Goal: Task Accomplishment & Management: Manage account settings

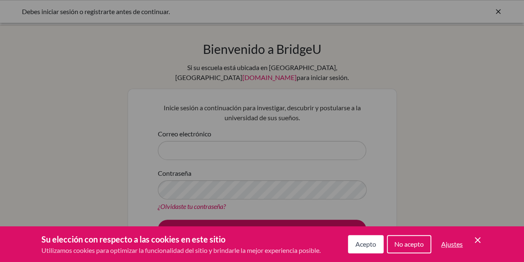
click at [362, 237] on button "Acepto" at bounding box center [366, 244] width 36 height 18
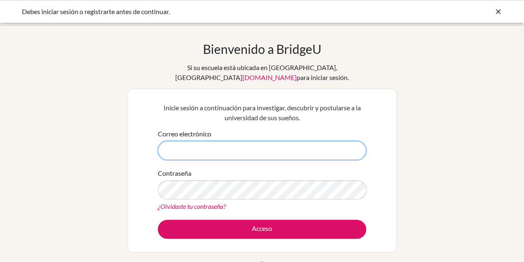
click at [209, 141] on input "Correo electrónico" at bounding box center [262, 150] width 208 height 19
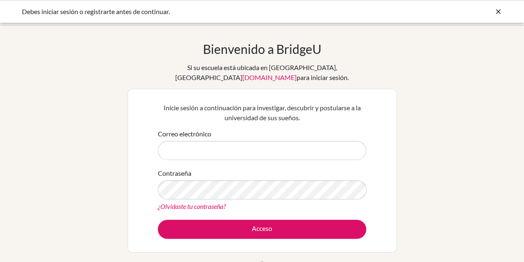
click at [125, 148] on div "Bienvenido a BridgeU Si su escuela está ubicada en China, utilice app.bridge-u.…" at bounding box center [262, 186] width 524 height 291
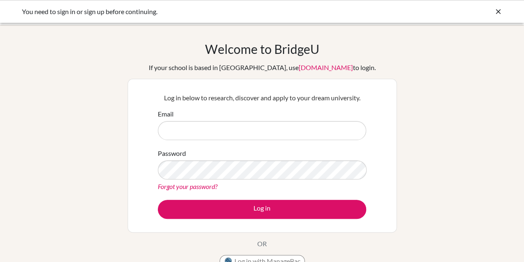
click at [92, 80] on div "Welcome to BridgeU If your school is based in China, use app.bridge-u.com.cn to…" at bounding box center [262, 176] width 524 height 271
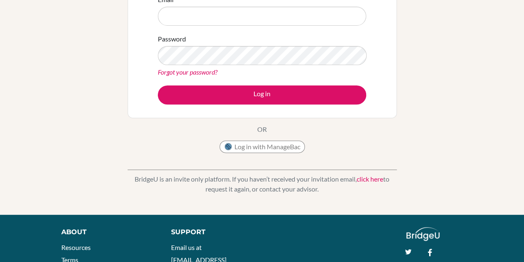
scroll to position [112, 0]
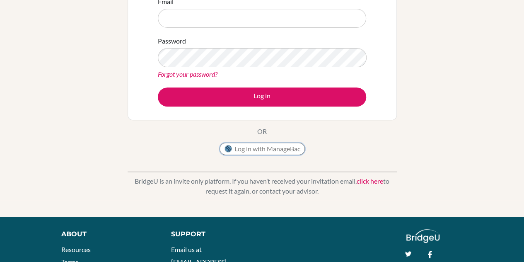
click at [266, 150] on button "Log in with ManageBac" at bounding box center [262, 148] width 85 height 12
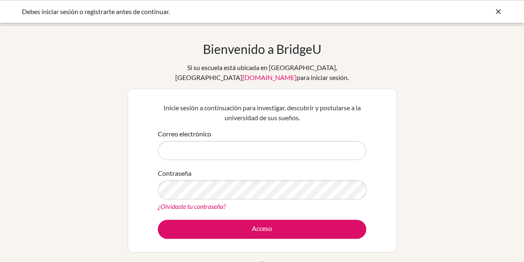
scroll to position [5, 0]
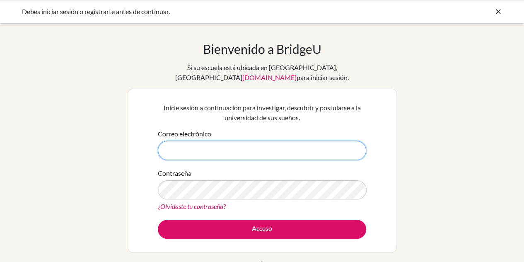
click at [181, 141] on input "Correo electrónico" at bounding box center [262, 150] width 208 height 19
type input "z"
paste input "xavier@ais-freetown.net"
type input "[PERSON_NAME][EMAIL_ADDRESS][DOMAIN_NAME]"
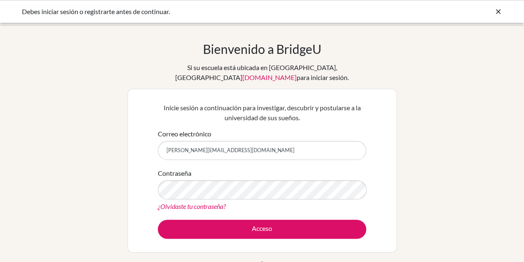
click at [179, 202] on font "¿Olvidaste tu contraseña?" at bounding box center [192, 206] width 68 height 8
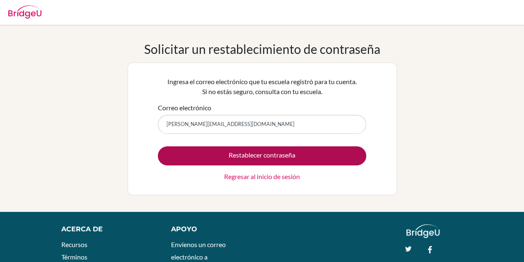
type input "[PERSON_NAME][EMAIL_ADDRESS][DOMAIN_NAME]"
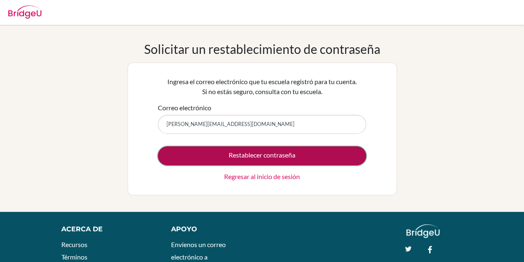
click at [221, 154] on button "Restablecer contraseña" at bounding box center [262, 155] width 208 height 19
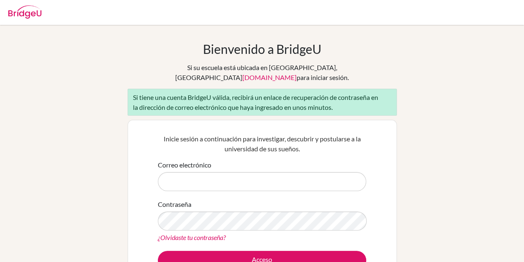
drag, startPoint x: 276, startPoint y: 45, endPoint x: 330, endPoint y: 46, distance: 53.8
click at [330, 46] on div "Bienvenido a BridgeU Si su escuela está ubicada en [GEOGRAPHIC_DATA], utilice […" at bounding box center [262, 181] width 269 height 281
copy font "BridgeU"
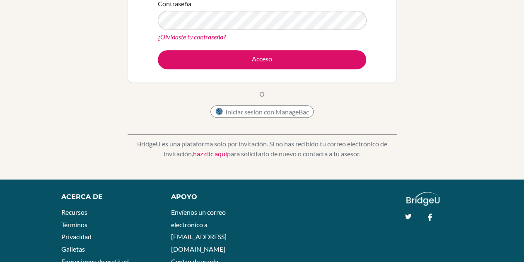
scroll to position [170, 0]
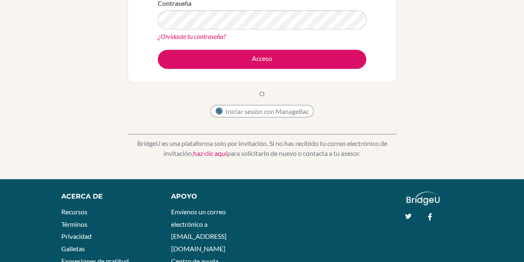
click at [201, 149] on font "haz clic aquí" at bounding box center [210, 153] width 34 height 8
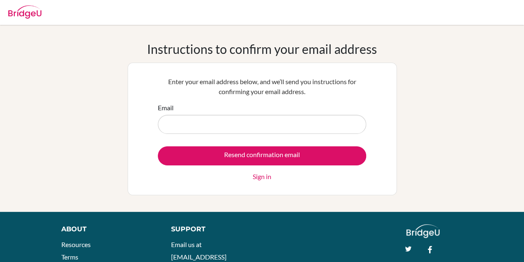
click at [94, 104] on div "Instructions to confirm your email address Enter your email address below, and …" at bounding box center [262, 118] width 524 height 154
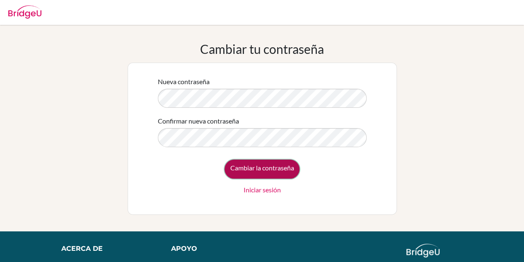
click at [254, 166] on input "Cambiar la contraseña" at bounding box center [261, 168] width 75 height 19
type input "Change password"
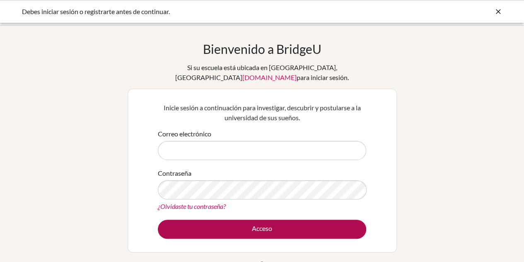
type input "[PERSON_NAME][EMAIL_ADDRESS][DOMAIN_NAME]"
click at [224, 221] on button "Acceso" at bounding box center [262, 229] width 208 height 19
